Goal: Task Accomplishment & Management: Manage account settings

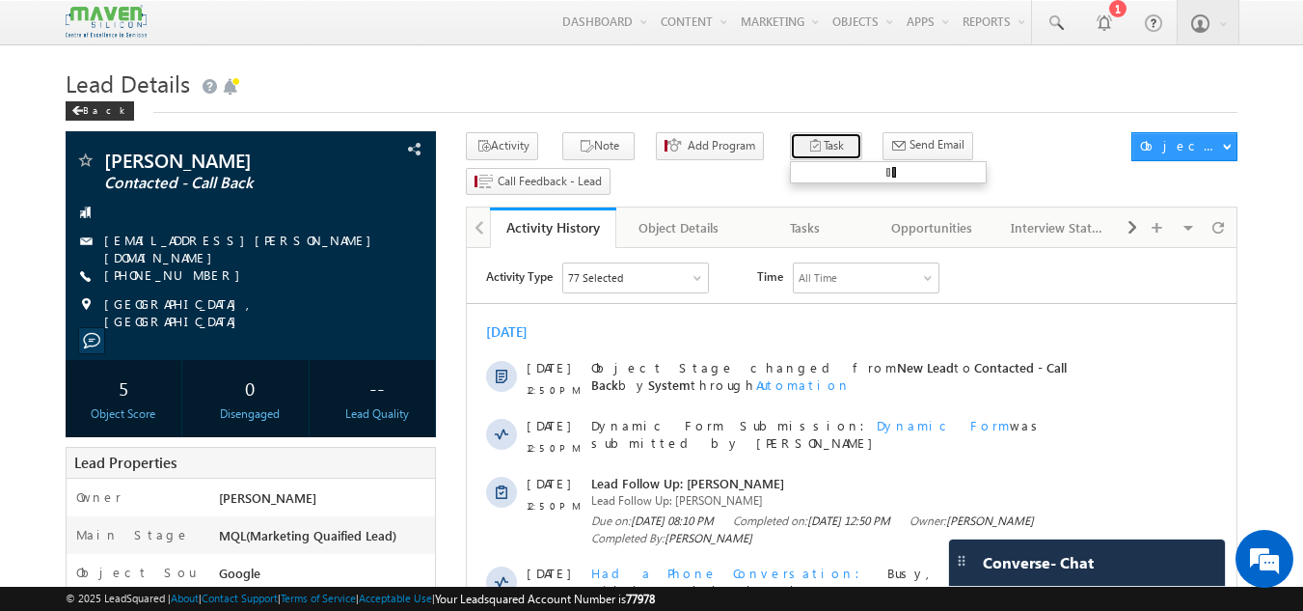
click at [805, 136] on button "Task" at bounding box center [826, 146] width 72 height 28
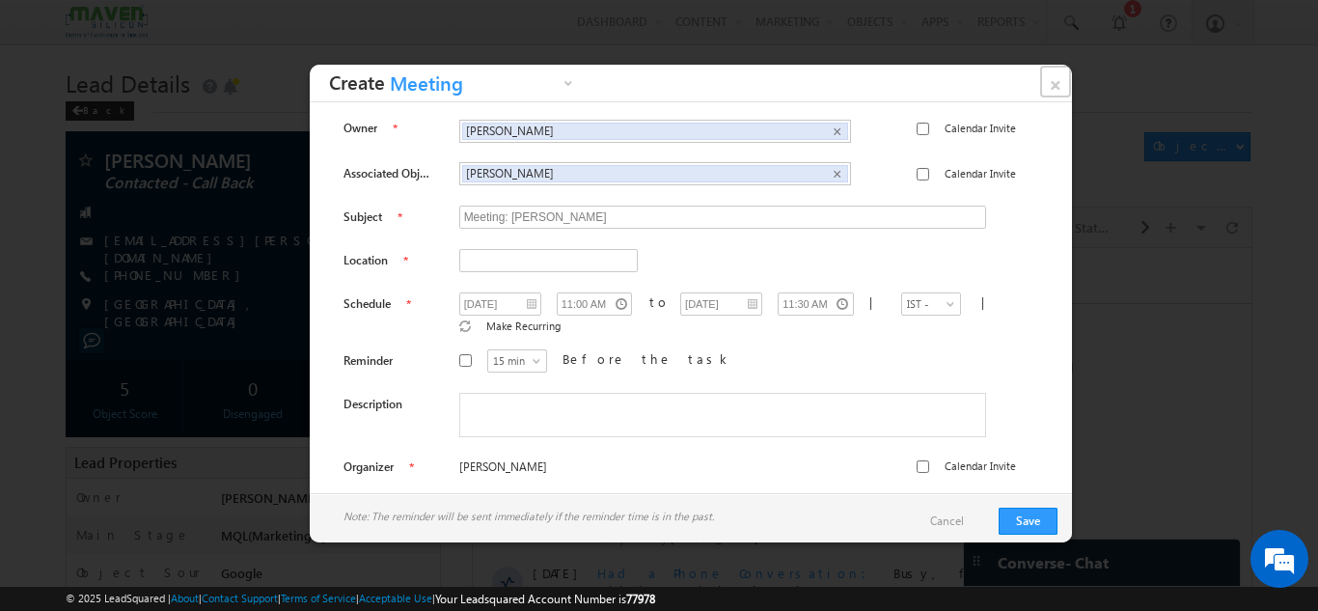
click at [1059, 79] on link "×" at bounding box center [1055, 82] width 33 height 34
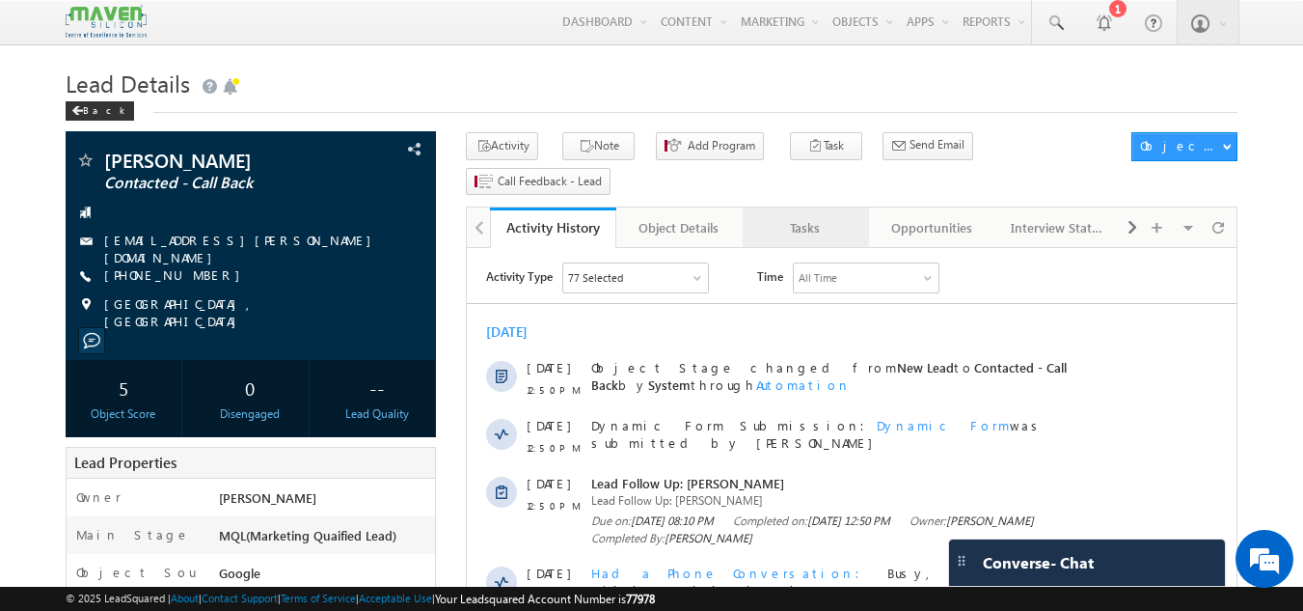
click at [806, 216] on div "Tasks" at bounding box center [805, 227] width 94 height 23
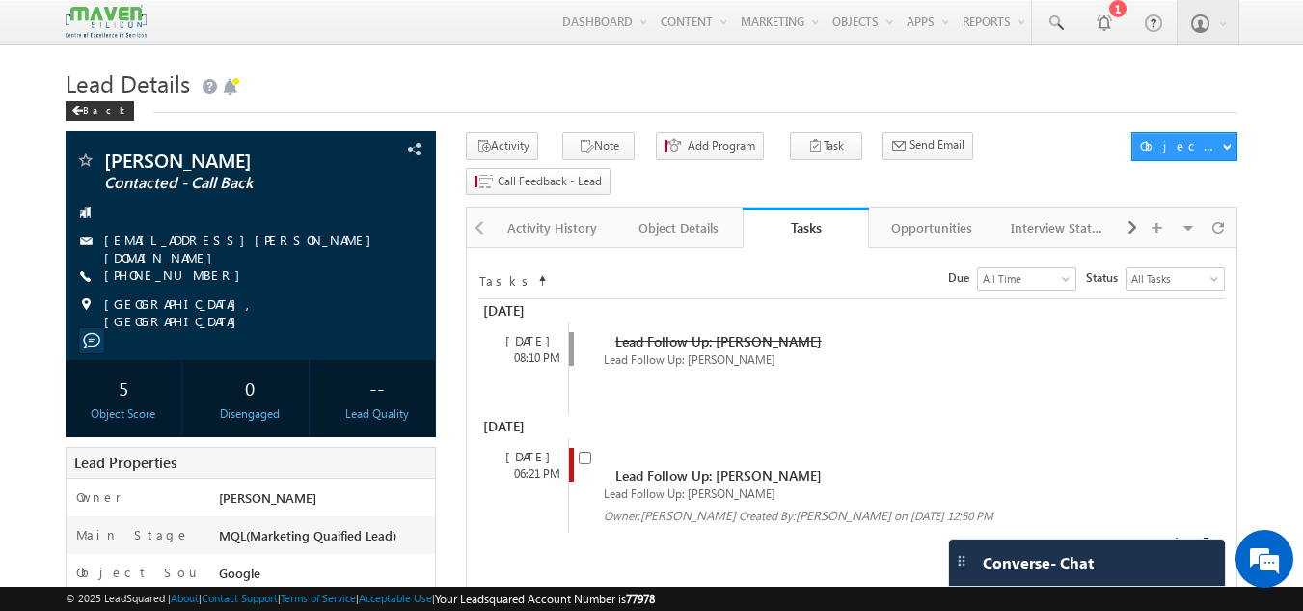
click at [576, 438] on div "Lead Follow Up: [PERSON_NAME] Lead Follow Up: [PERSON_NAME] Owner: [GEOGRAPHIC_…" at bounding box center [868, 485] width 601 height 95
click at [579, 451] on input "checkbox" at bounding box center [585, 457] width 13 height 13
checkbox input "false"
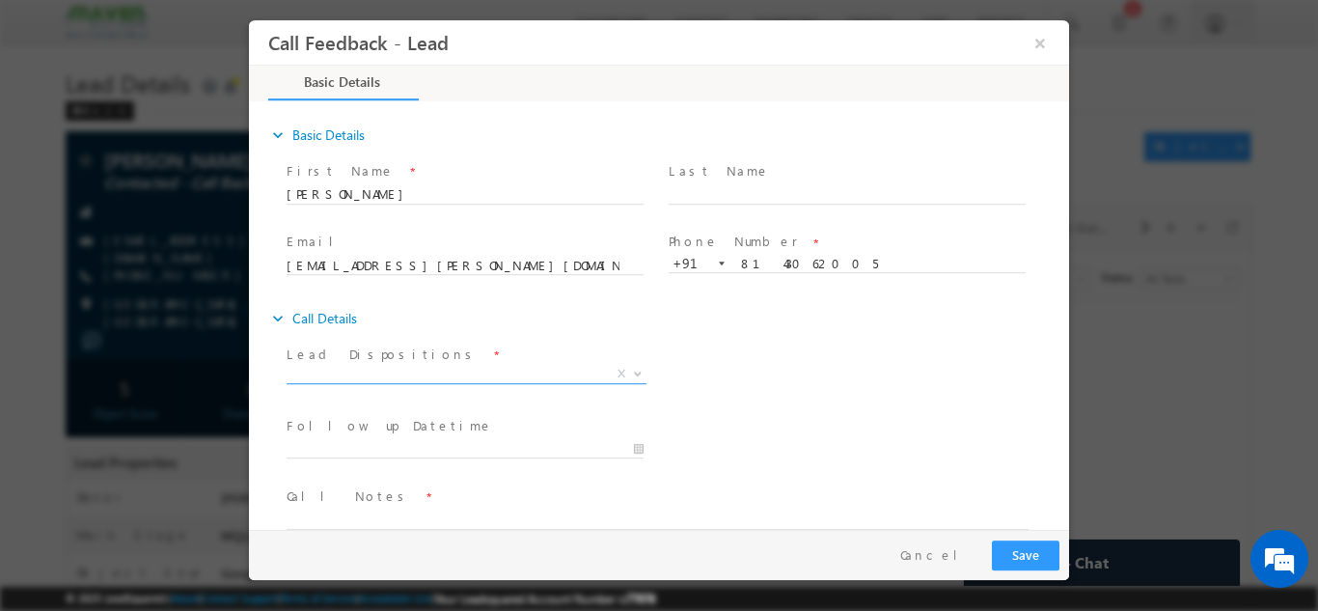
click at [406, 367] on span "X" at bounding box center [466, 373] width 360 height 19
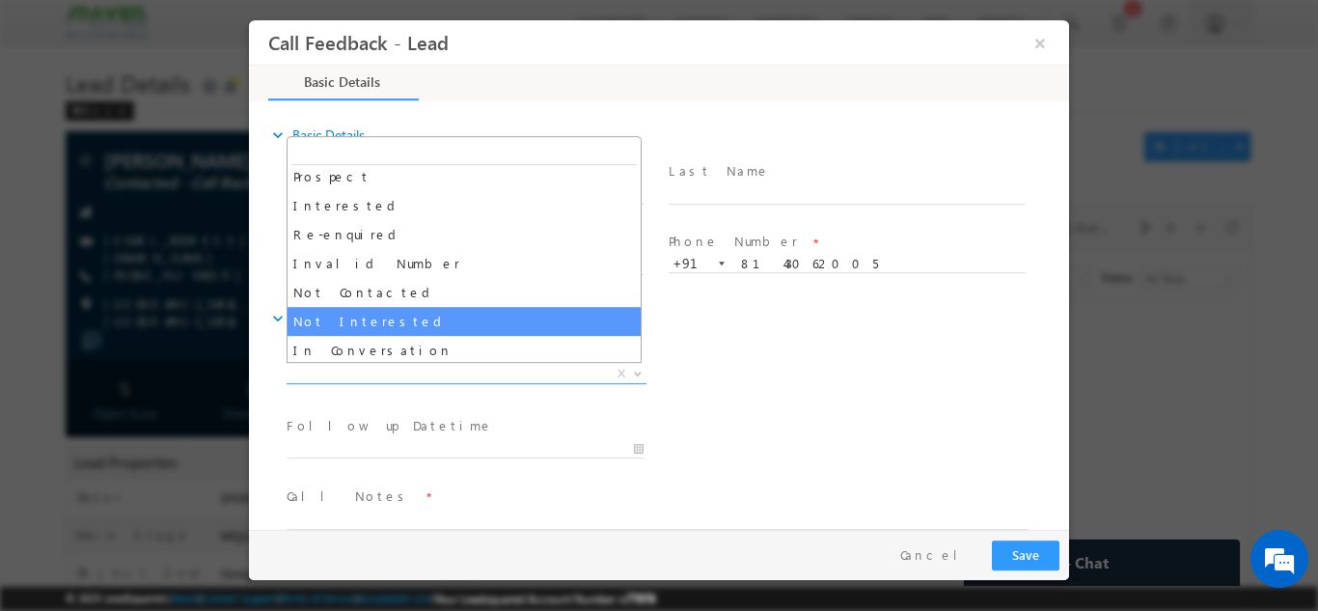
scroll to position [96, 0]
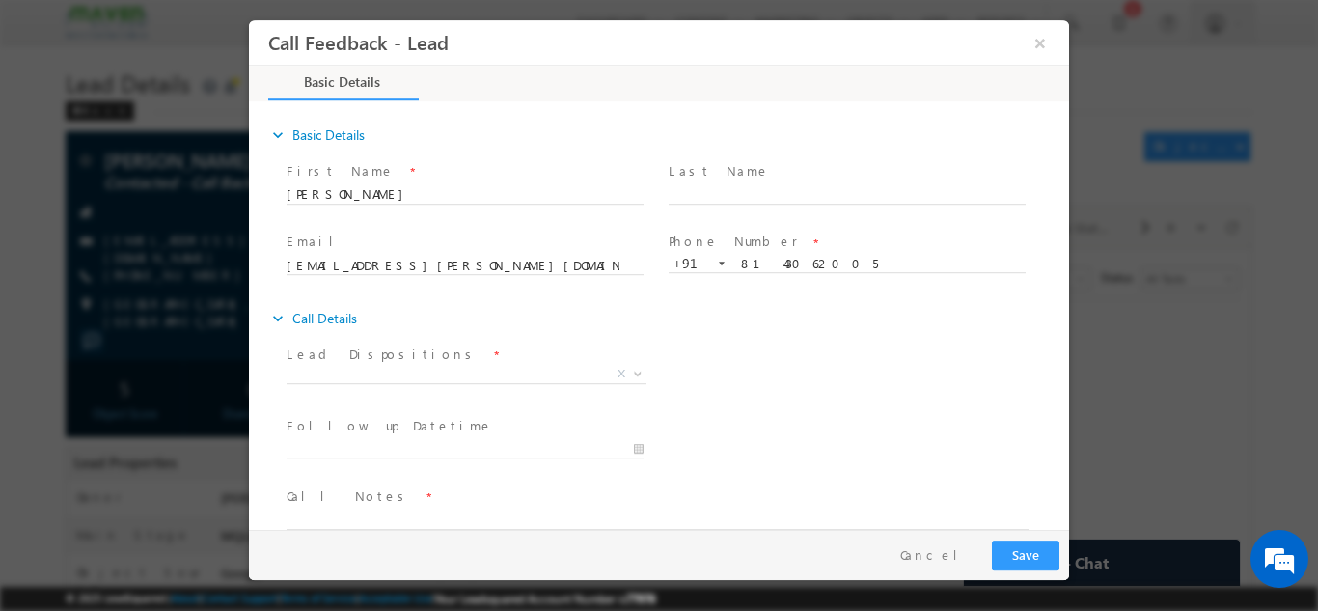
click at [823, 377] on div "Lead Dispositions * Prospect Interested Re-enquired Invalid Number Not Contacte…" at bounding box center [676, 375] width 786 height 71
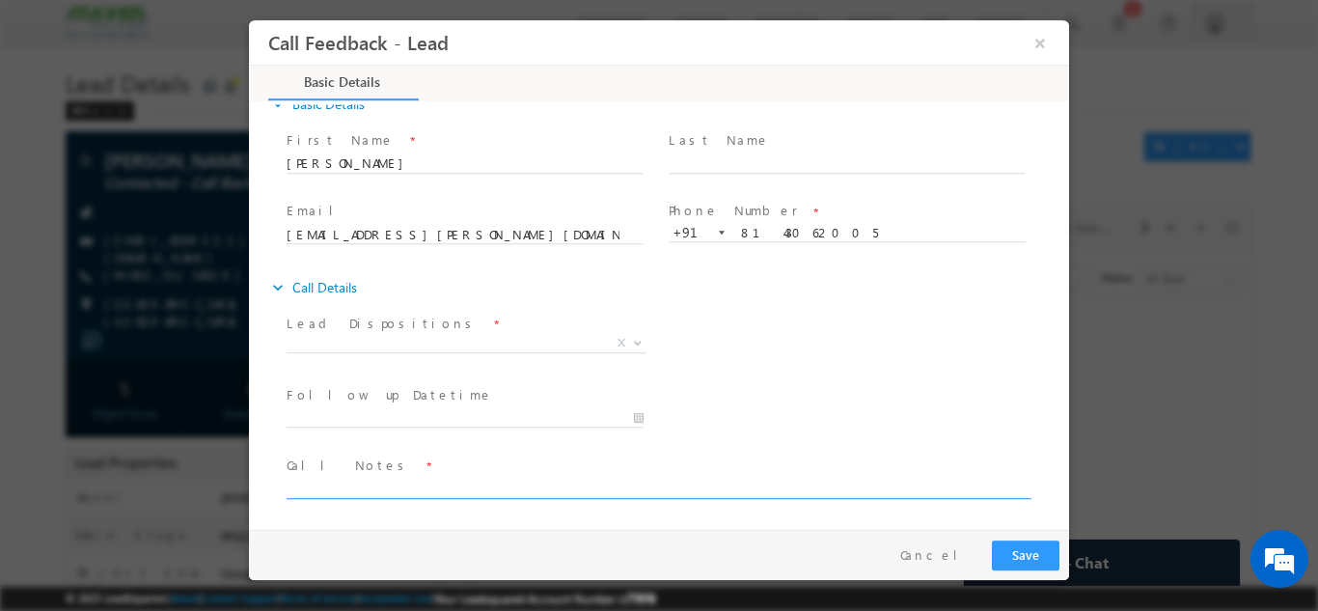
click at [341, 481] on textarea at bounding box center [657, 487] width 742 height 22
click at [427, 352] on span "X" at bounding box center [466, 346] width 360 height 19
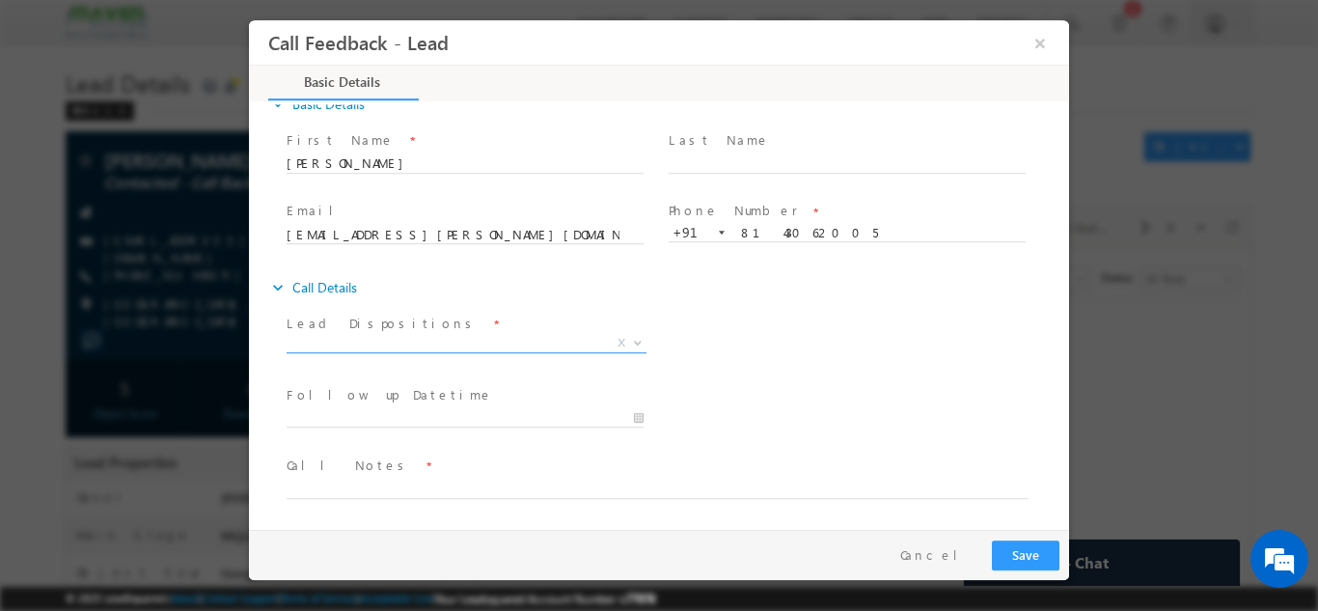
click at [426, 340] on span "X" at bounding box center [466, 342] width 360 height 19
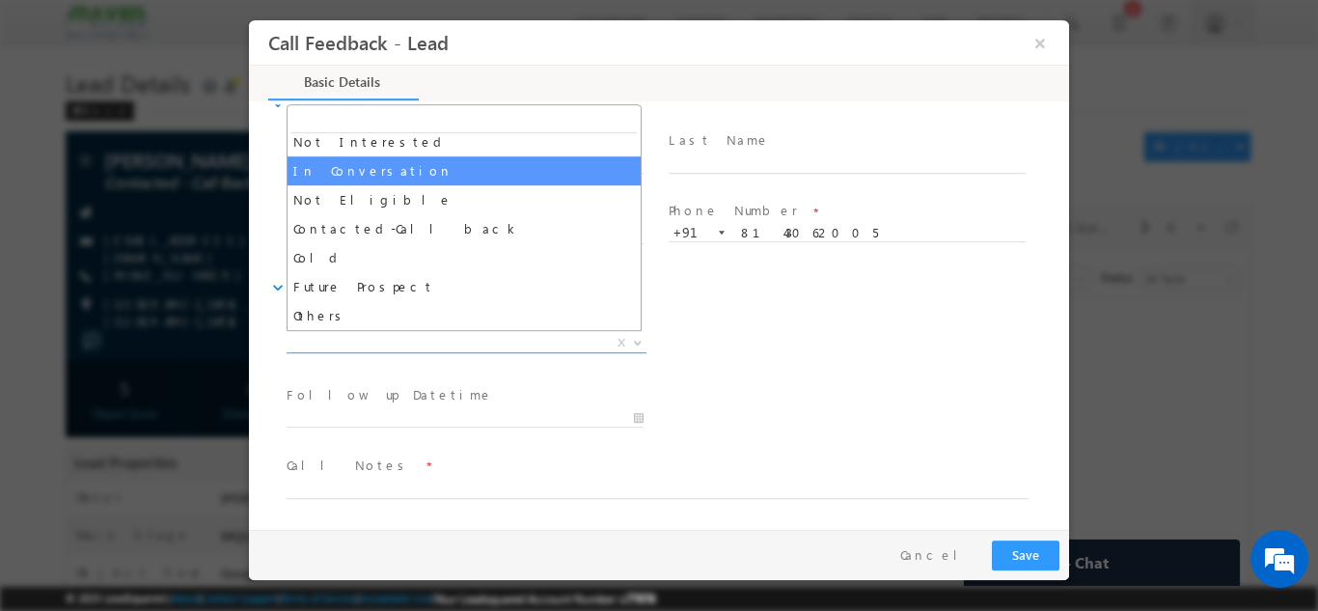
scroll to position [87, 0]
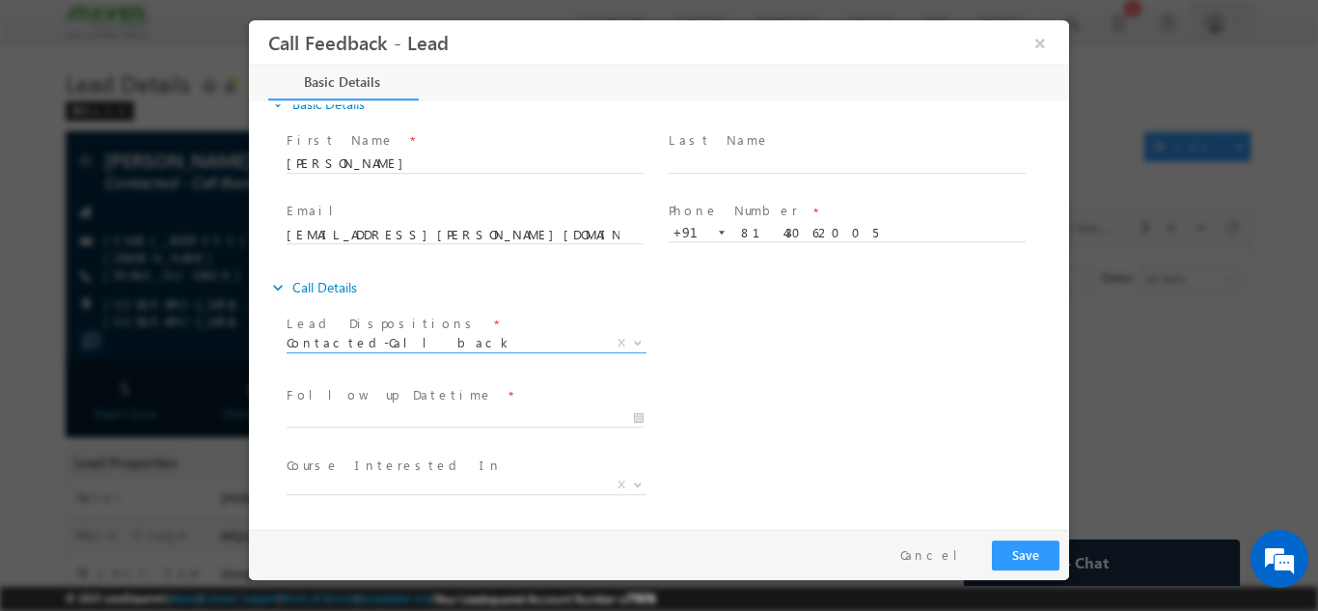
select select "Contacted-Call back"
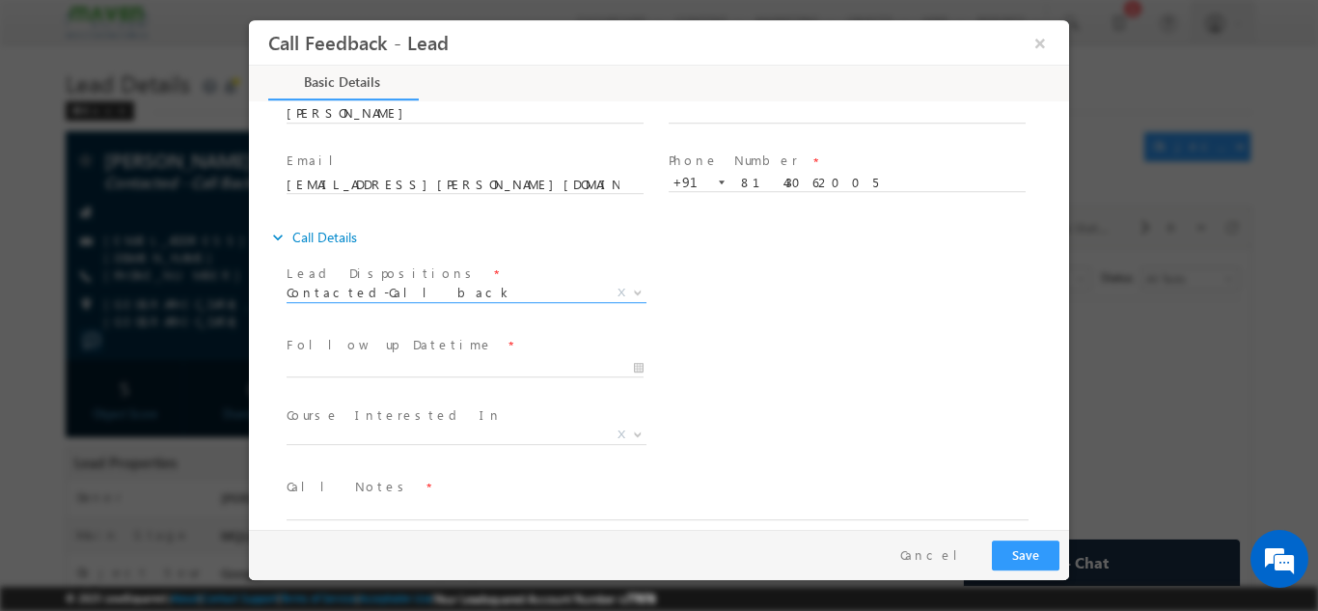
scroll to position [102, 0]
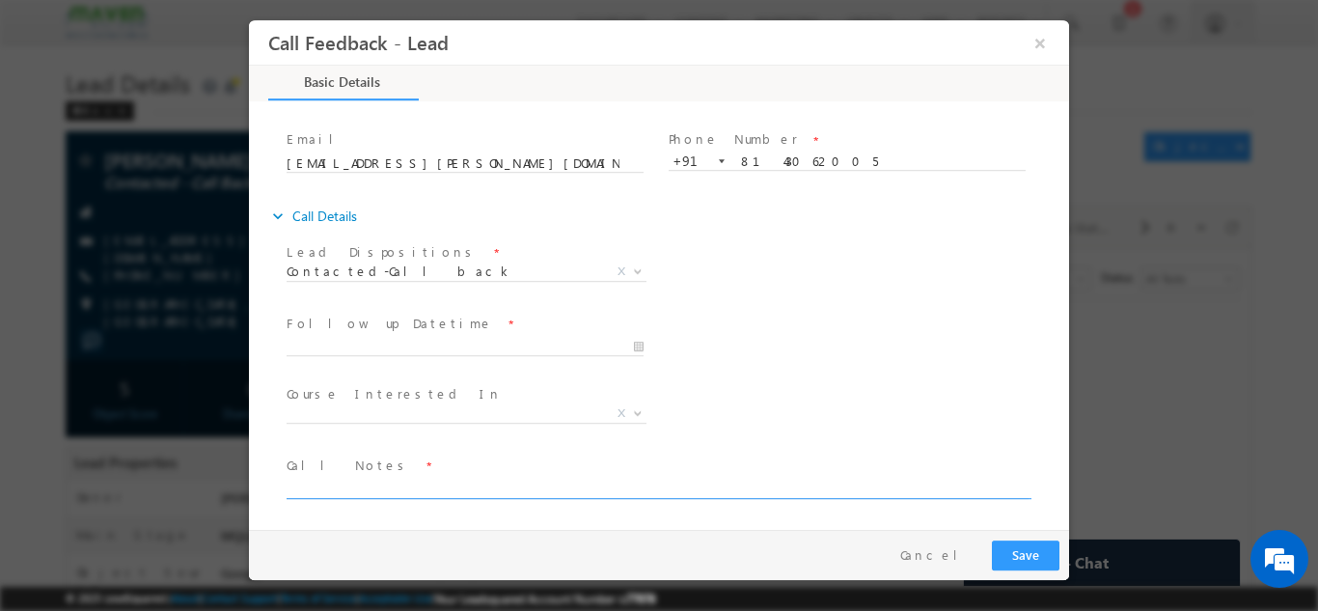
click at [354, 479] on textarea at bounding box center [657, 487] width 742 height 22
type textarea "DNP"
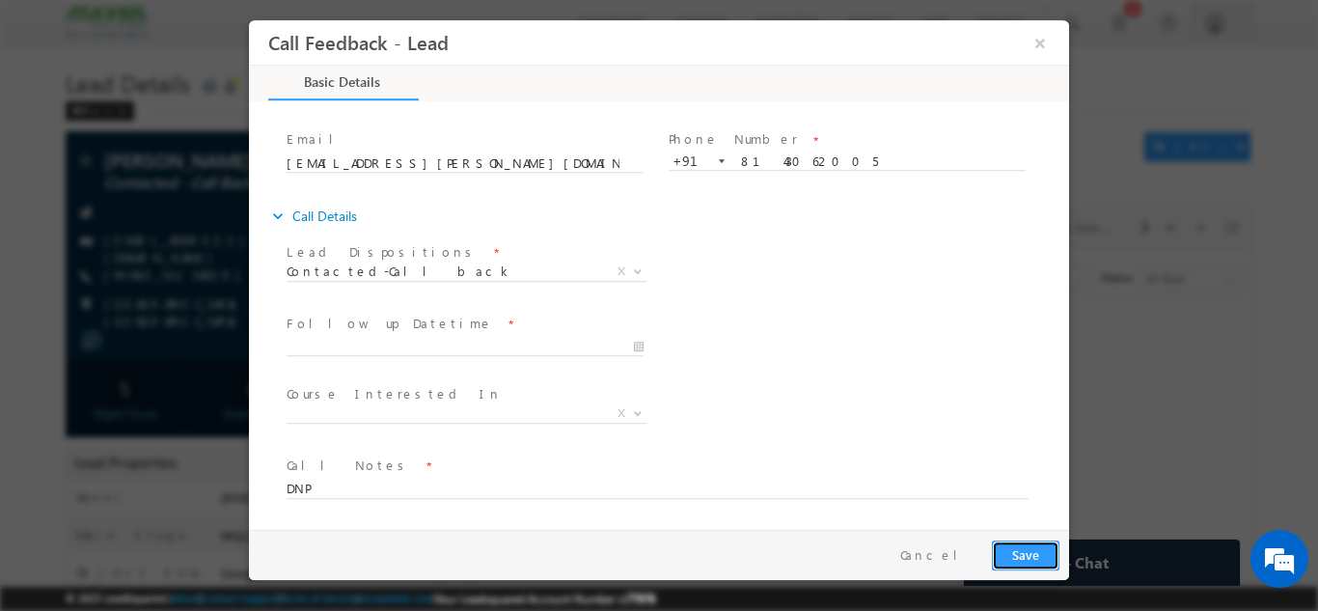
click at [1028, 554] on button "Save" at bounding box center [1026, 554] width 68 height 30
type input "[DATE] 10:39 AM"
click at [410, 337] on input "[DATE] 10:39 AM" at bounding box center [464, 346] width 357 height 19
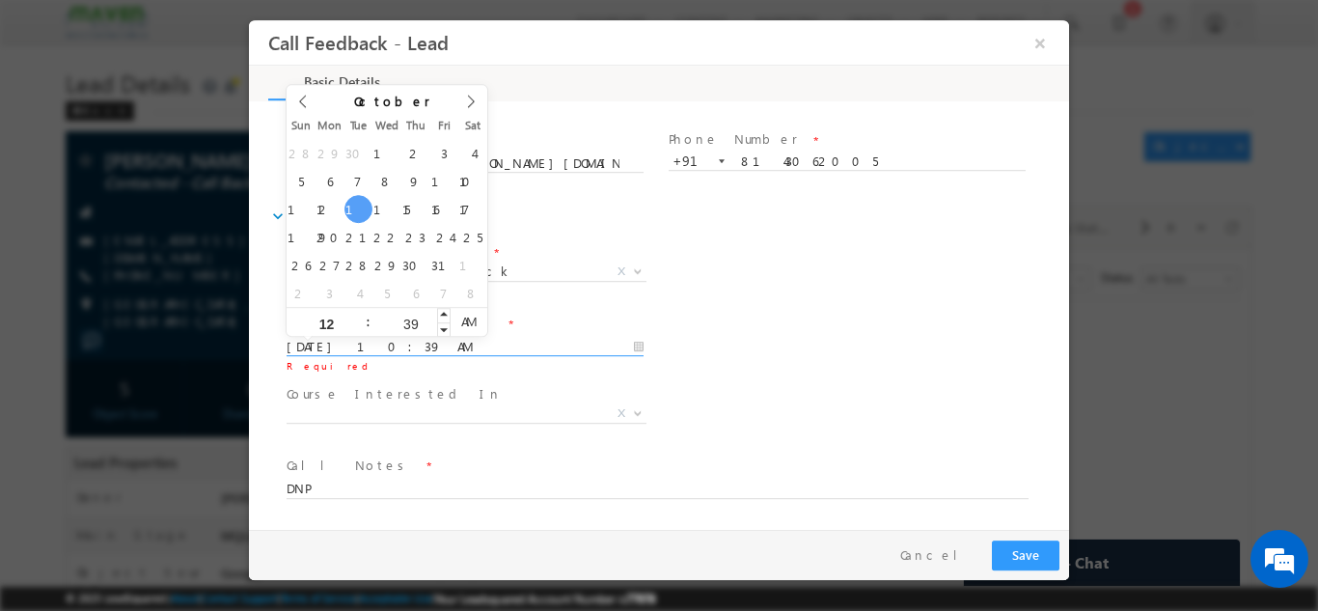
type input "12"
type input "[DATE] 12:39 AM"
click at [402, 320] on input "39" at bounding box center [410, 322] width 80 height 13
type input "30"
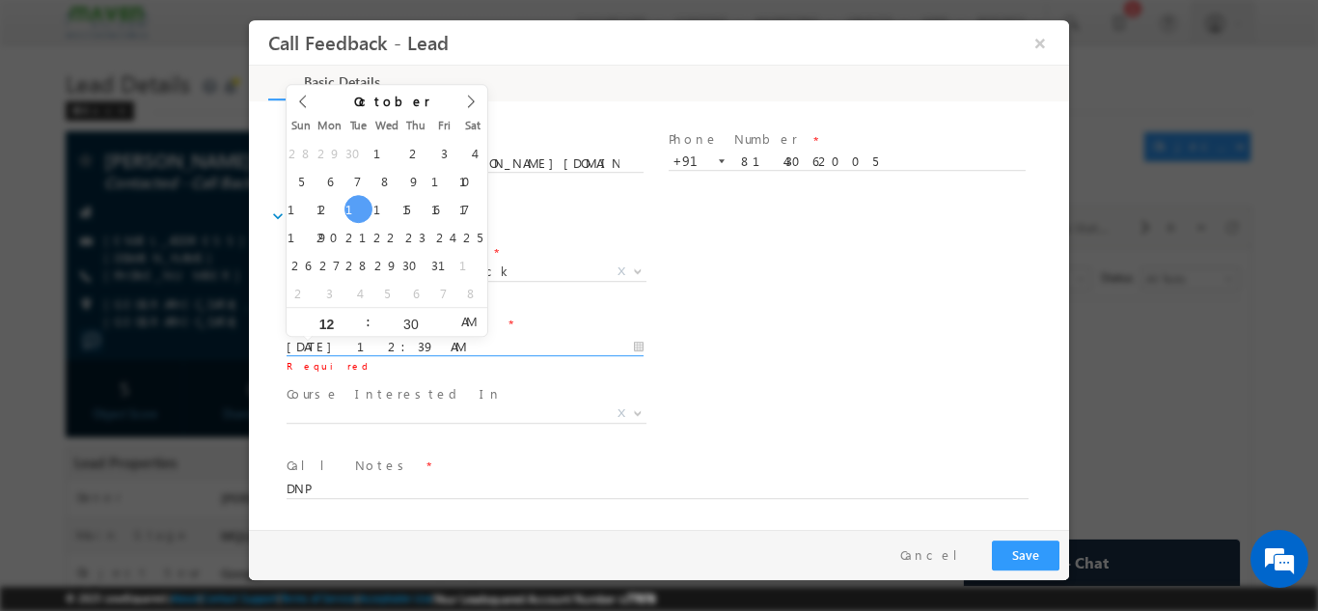
type input "[DATE] 12:30 PM"
click at [466, 329] on span "AM" at bounding box center [468, 320] width 36 height 29
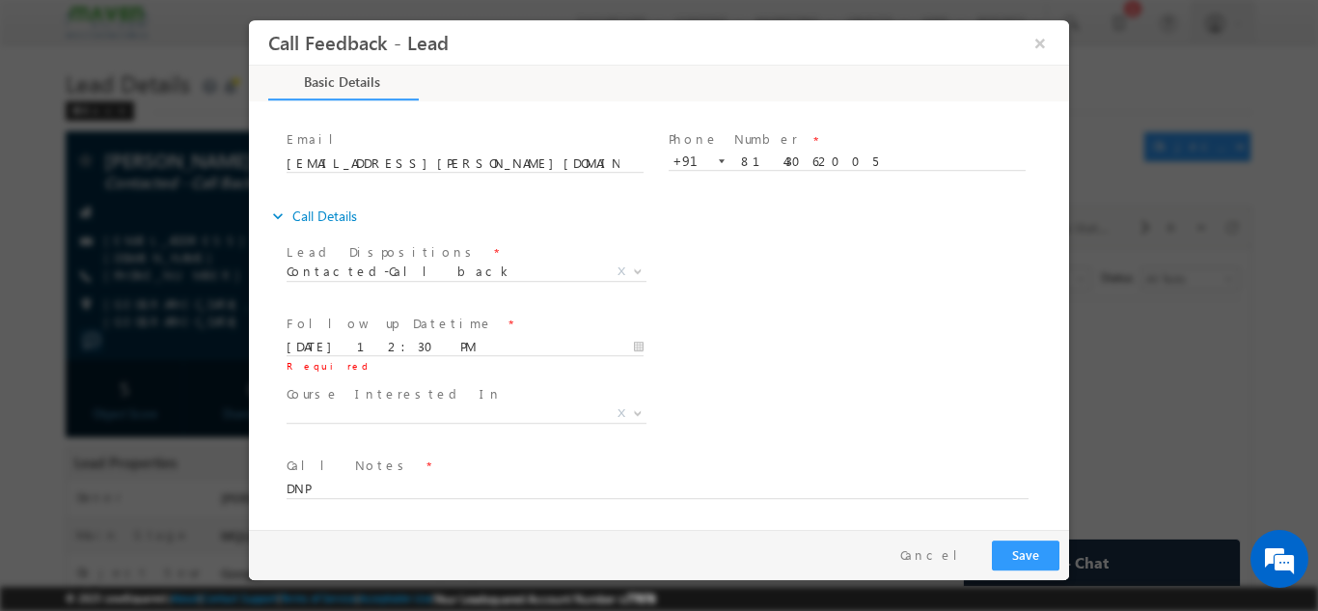
click at [798, 351] on div "Follow up Datetime * [DATE] 12:30 PM Required Program Type * Long Term Short Te…" at bounding box center [676, 344] width 786 height 71
click at [1006, 547] on button "Save" at bounding box center [1026, 554] width 68 height 30
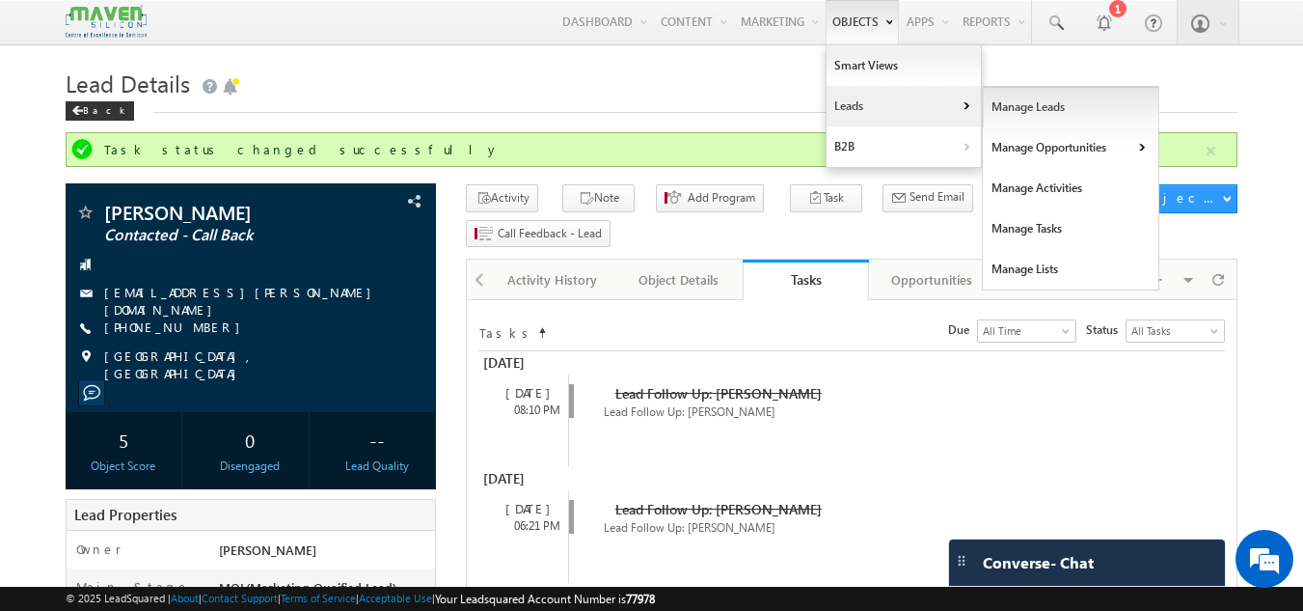
click at [1006, 104] on link "Manage Leads" at bounding box center [1071, 107] width 177 height 41
